Goal: Find specific page/section: Find specific page/section

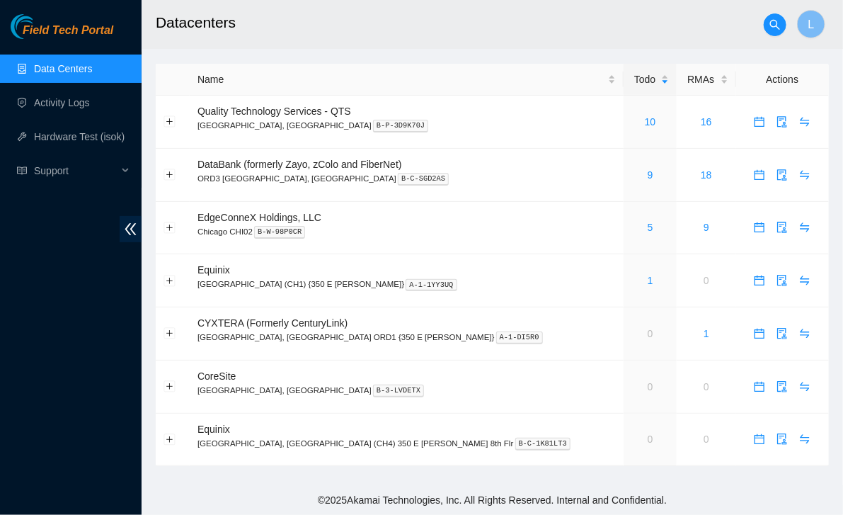
click at [47, 26] on span "Field Tech Portal" at bounding box center [68, 30] width 91 height 13
click at [91, 24] on span "Field Tech Portal" at bounding box center [68, 30] width 91 height 13
click at [631, 174] on div "7" at bounding box center [650, 175] width 38 height 16
